Goal: Transaction & Acquisition: Subscribe to service/newsletter

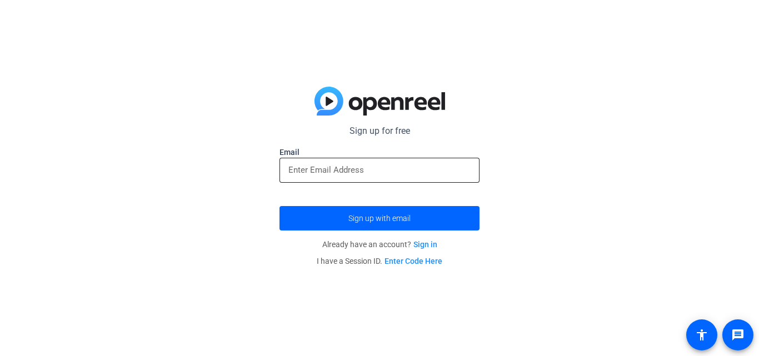
click at [402, 179] on div at bounding box center [379, 170] width 182 height 25
drag, startPoint x: 382, startPoint y: 170, endPoint x: 402, endPoint y: 179, distance: 21.9
click at [402, 179] on div at bounding box center [379, 170] width 182 height 25
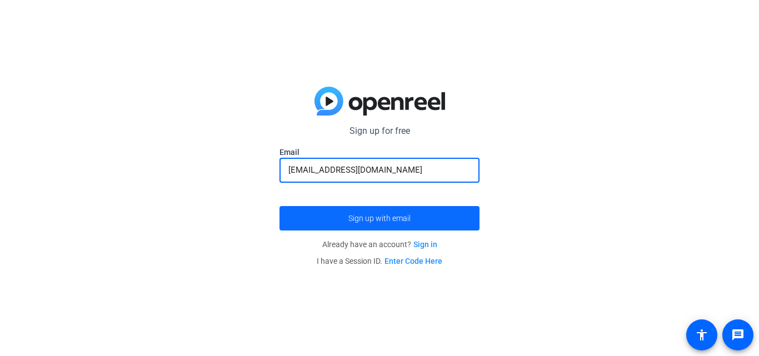
type input "[EMAIL_ADDRESS][DOMAIN_NAME]"
click at [425, 209] on span "submit" at bounding box center [380, 218] width 200 height 27
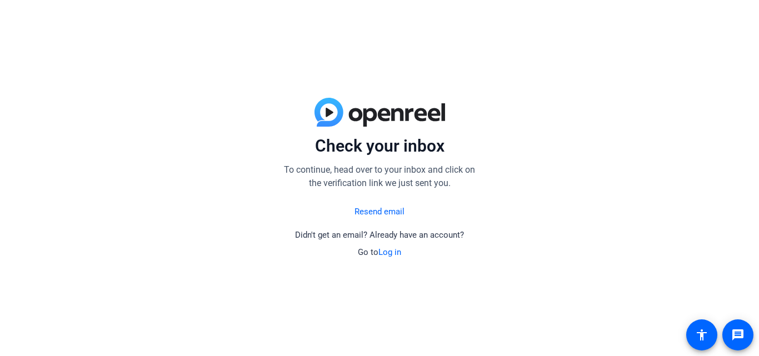
click at [386, 214] on link "Resend email" at bounding box center [380, 212] width 50 height 13
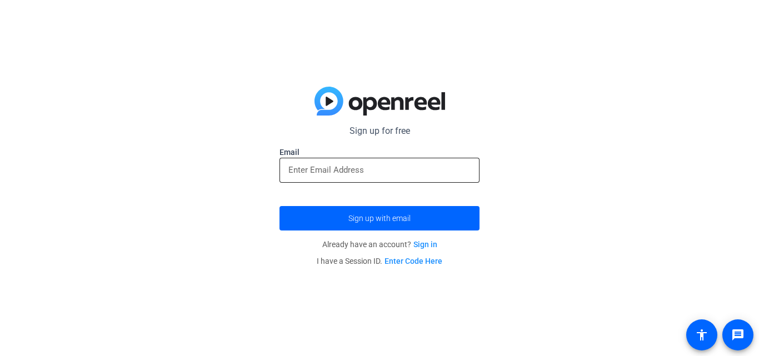
click at [407, 161] on div at bounding box center [379, 170] width 182 height 25
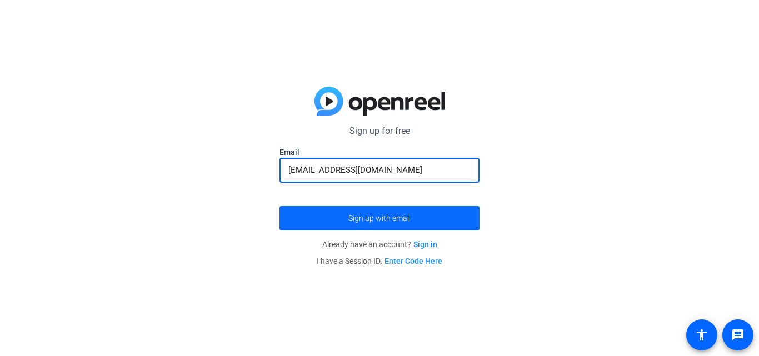
type input "[EMAIL_ADDRESS][DOMAIN_NAME]"
click at [421, 219] on span "submit" at bounding box center [380, 218] width 200 height 27
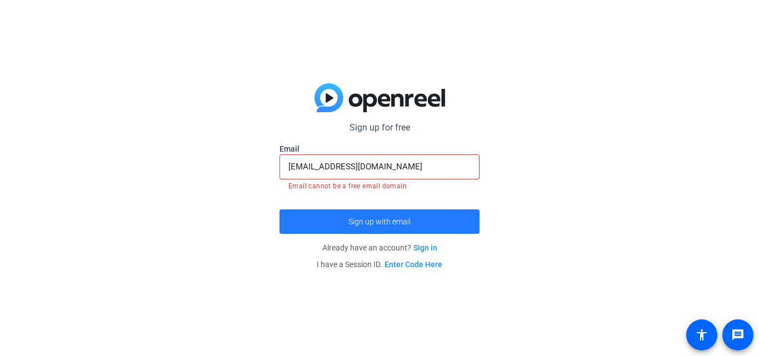
click at [421, 219] on span "submit" at bounding box center [380, 221] width 200 height 27
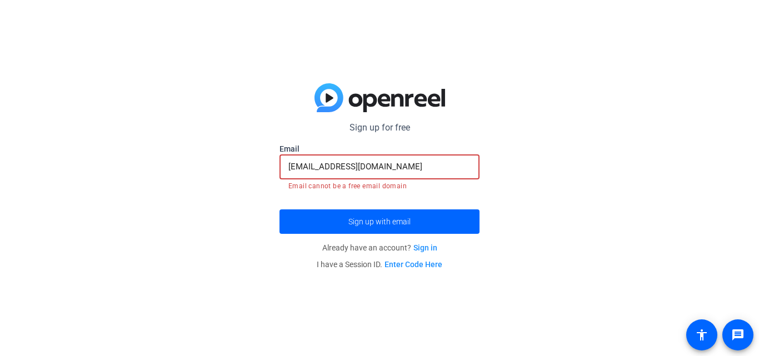
click at [400, 171] on input "[EMAIL_ADDRESS][DOMAIN_NAME]" at bounding box center [379, 166] width 182 height 13
